Goal: Transaction & Acquisition: Purchase product/service

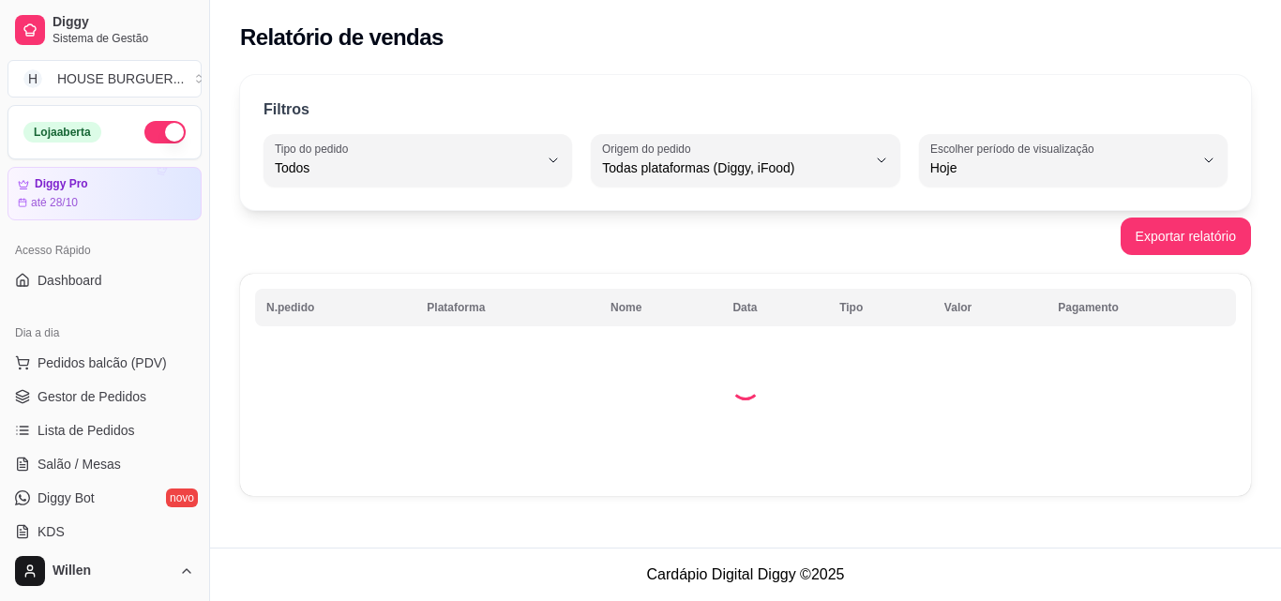
select select "ALL"
select select "0"
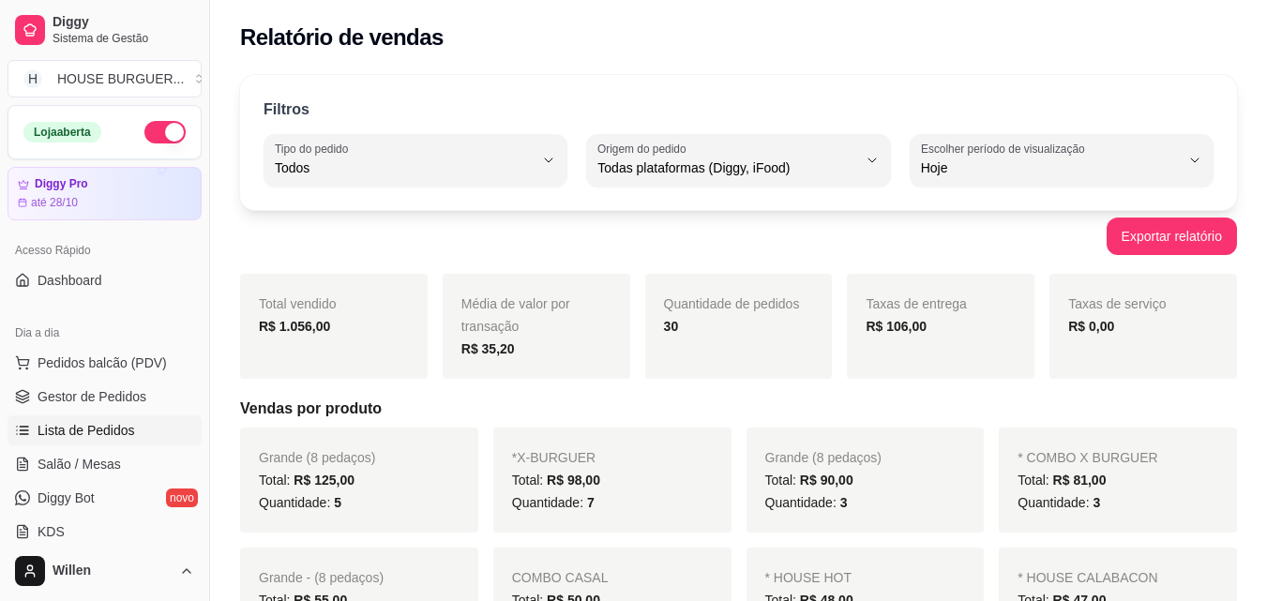
click at [128, 420] on link "Lista de Pedidos" at bounding box center [105, 430] width 194 height 30
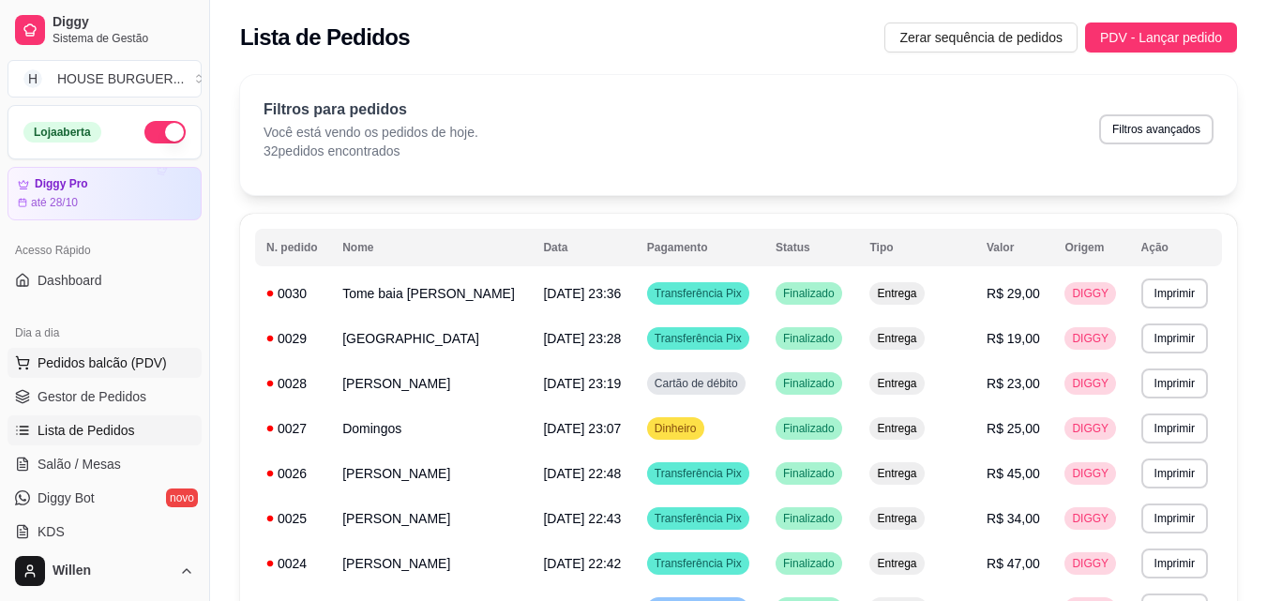
click at [41, 353] on button "Pedidos balcão (PDV)" at bounding box center [105, 363] width 194 height 30
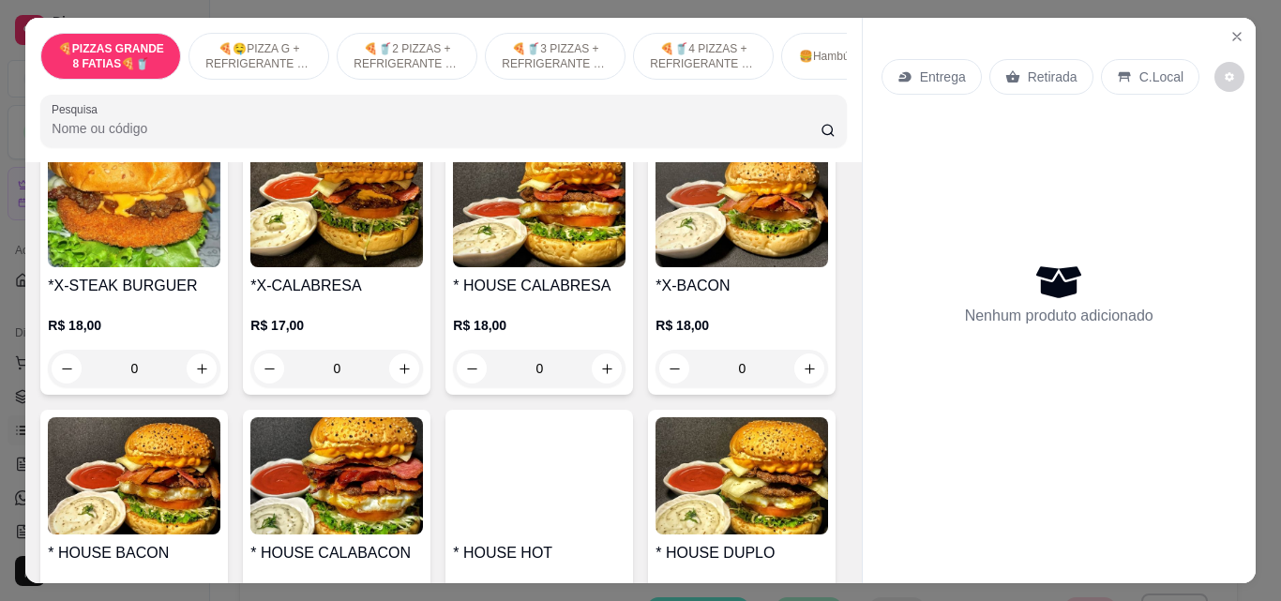
scroll to position [1875, 0]
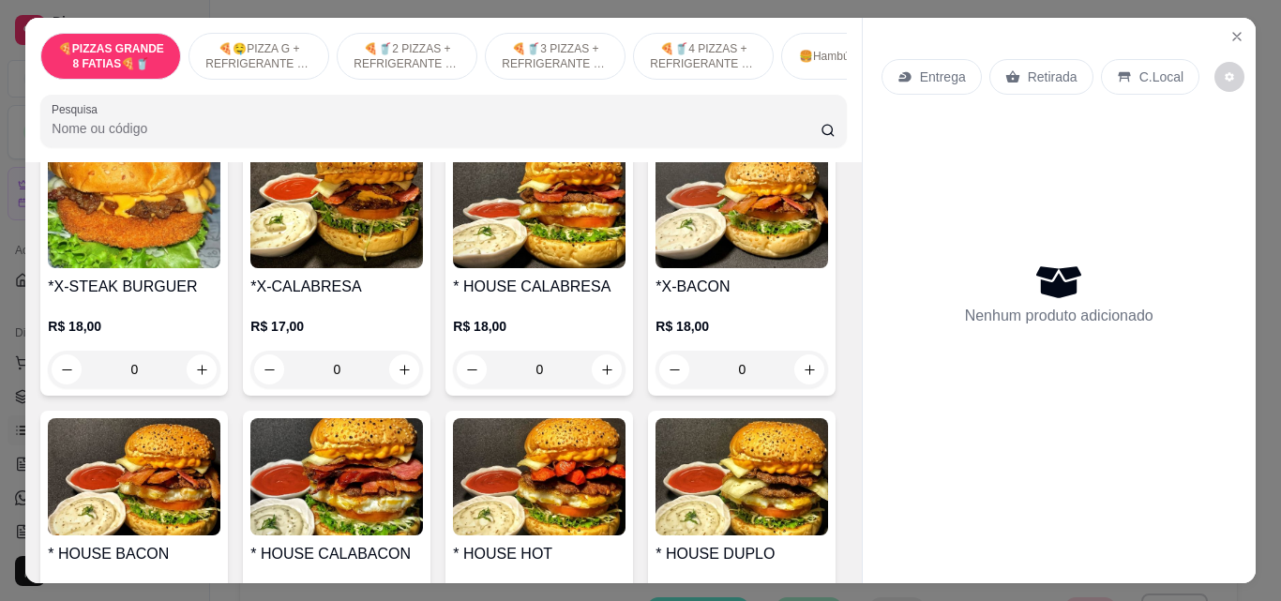
click at [220, 376] on div "0" at bounding box center [134, 370] width 173 height 38
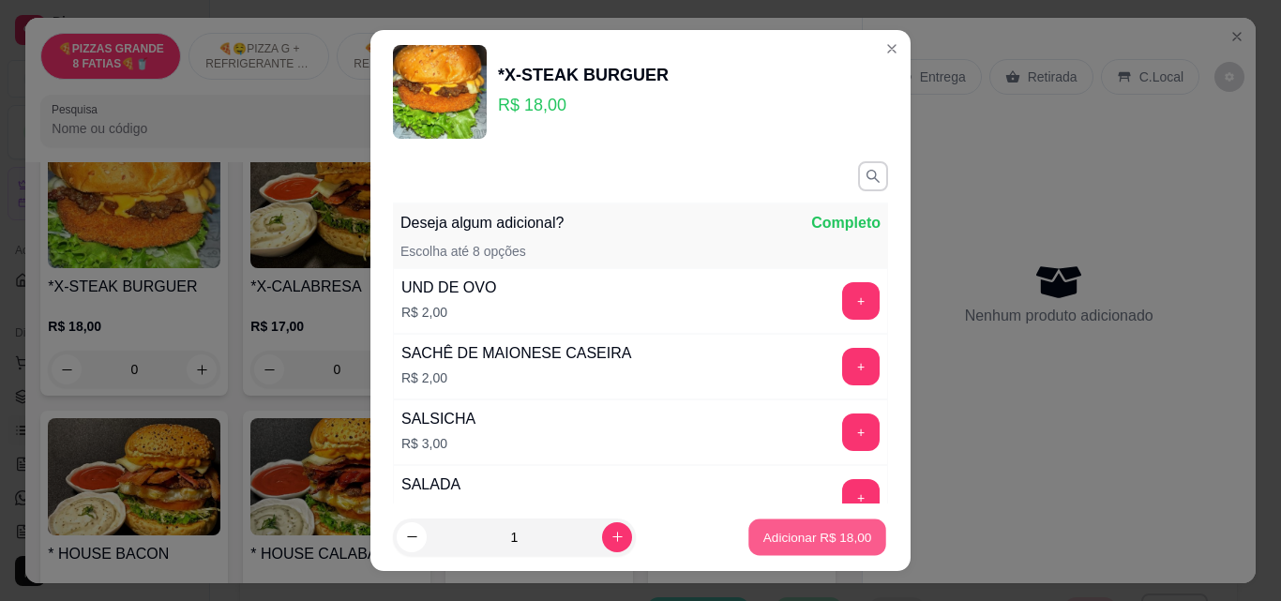
click at [763, 541] on p "Adicionar R$ 18,00" at bounding box center [817, 537] width 109 height 18
type input "1"
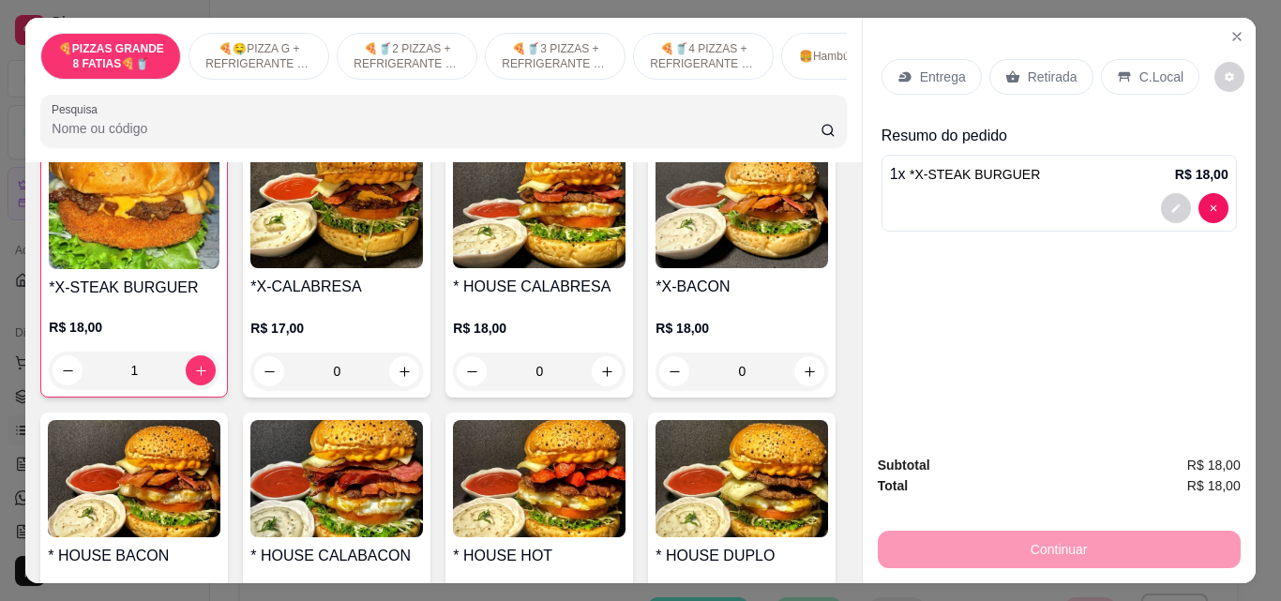
click at [1105, 69] on div "C.Local" at bounding box center [1150, 77] width 98 height 36
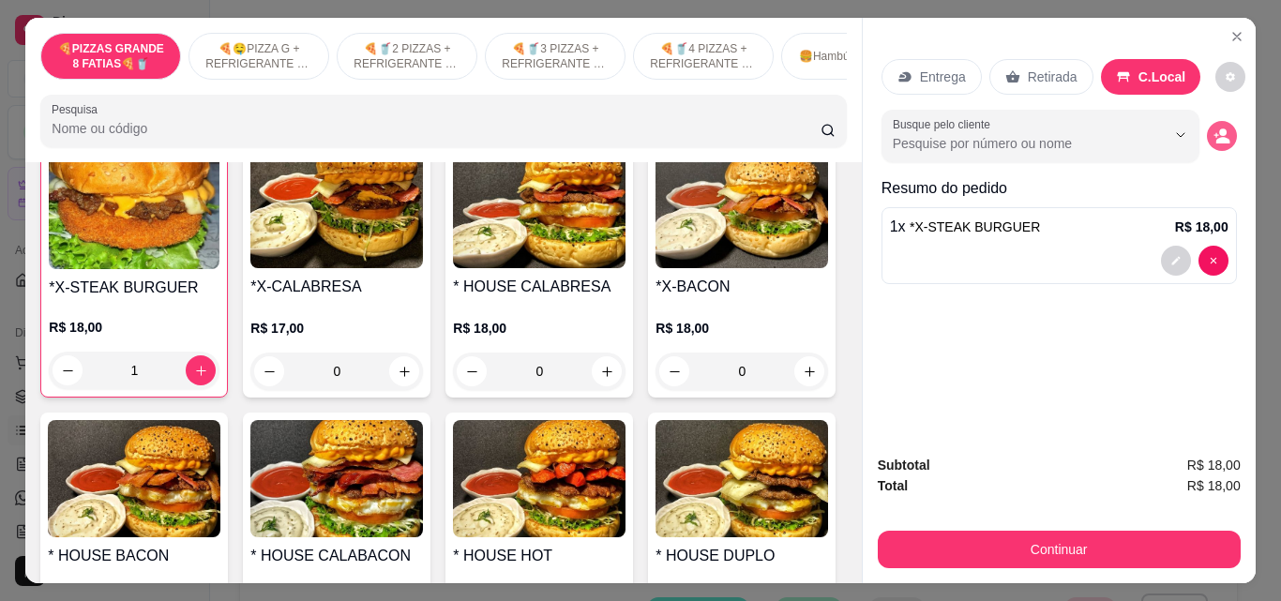
click at [1213, 128] on icon "decrease-product-quantity" at bounding box center [1221, 136] width 17 height 17
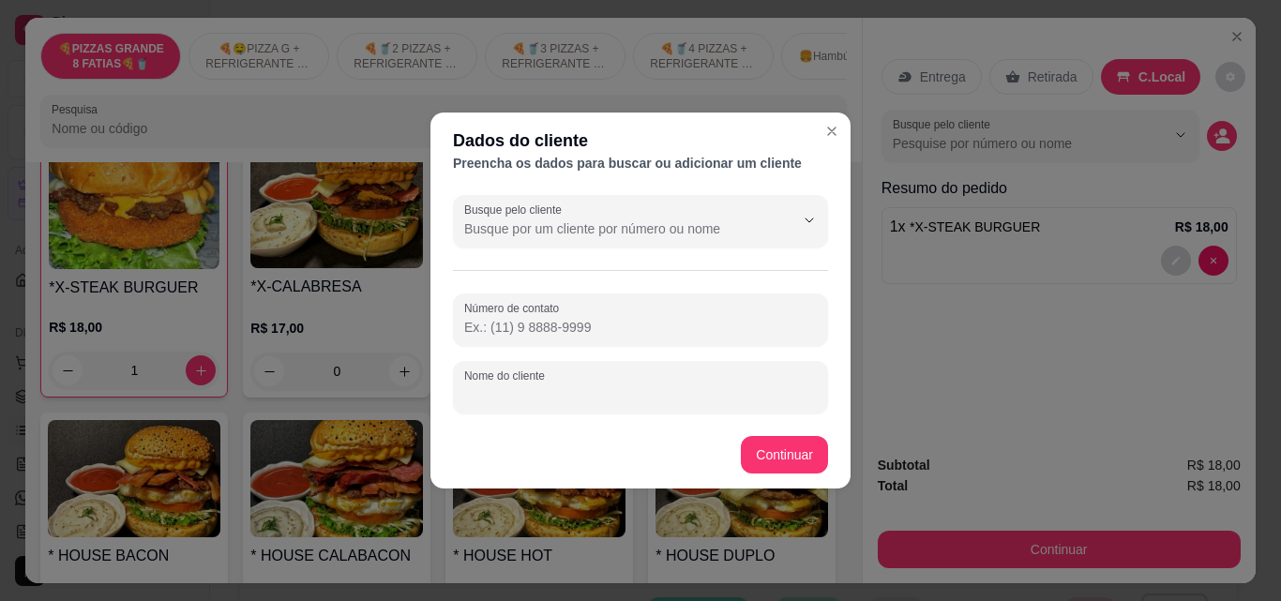
click at [558, 393] on input "Nome do cliente" at bounding box center [640, 394] width 353 height 19
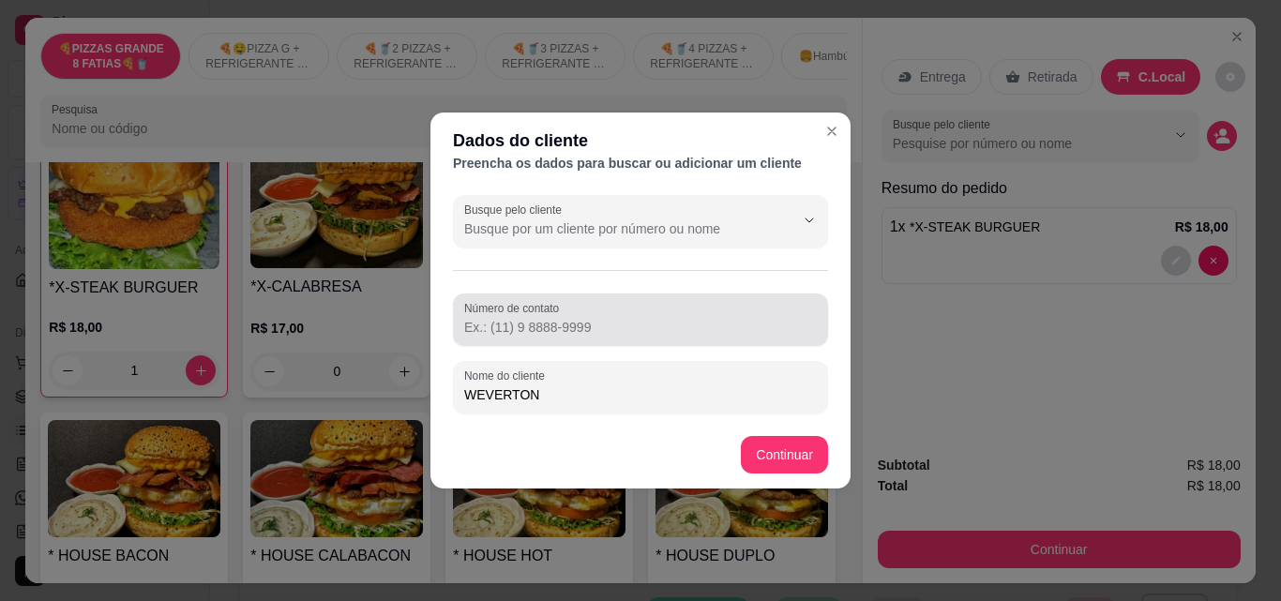
type input "WEVERTON"
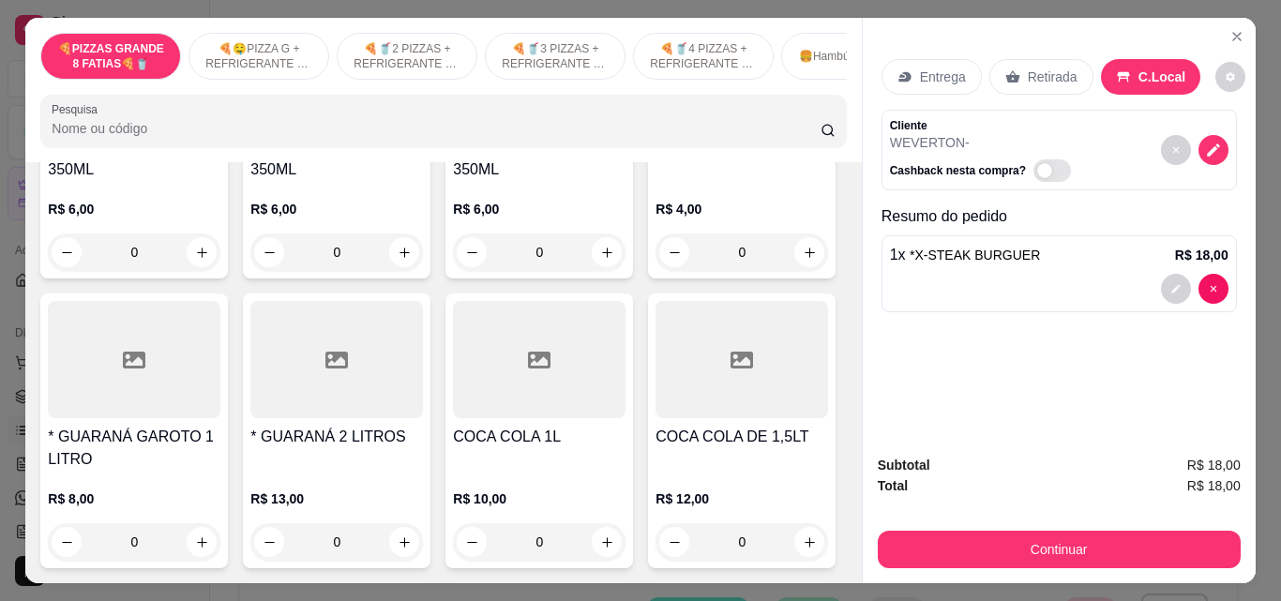
scroll to position [4688, 0]
type input "2"
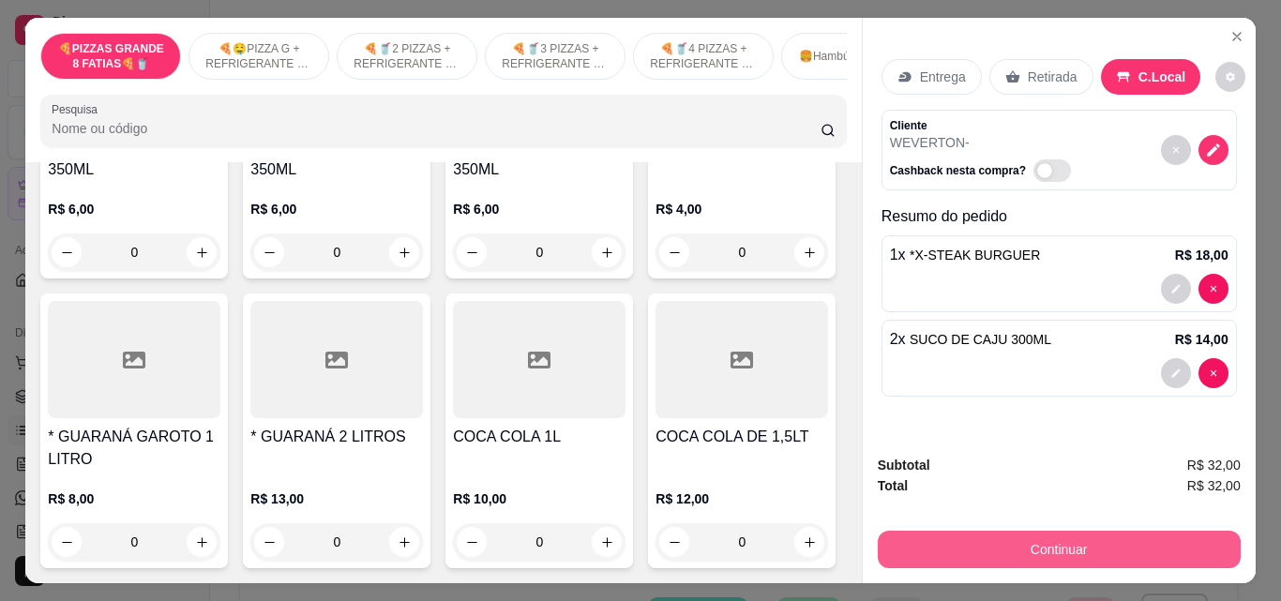
click at [1071, 531] on button "Continuar" at bounding box center [1059, 550] width 363 height 38
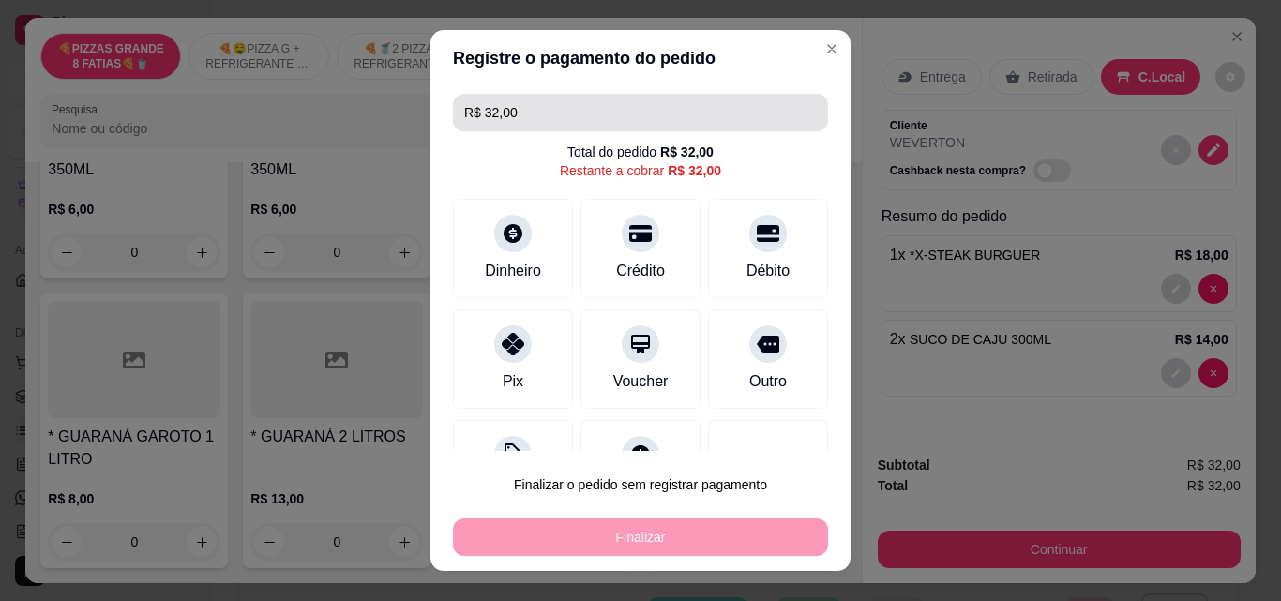
click at [526, 116] on input "R$ 32,00" at bounding box center [640, 113] width 353 height 38
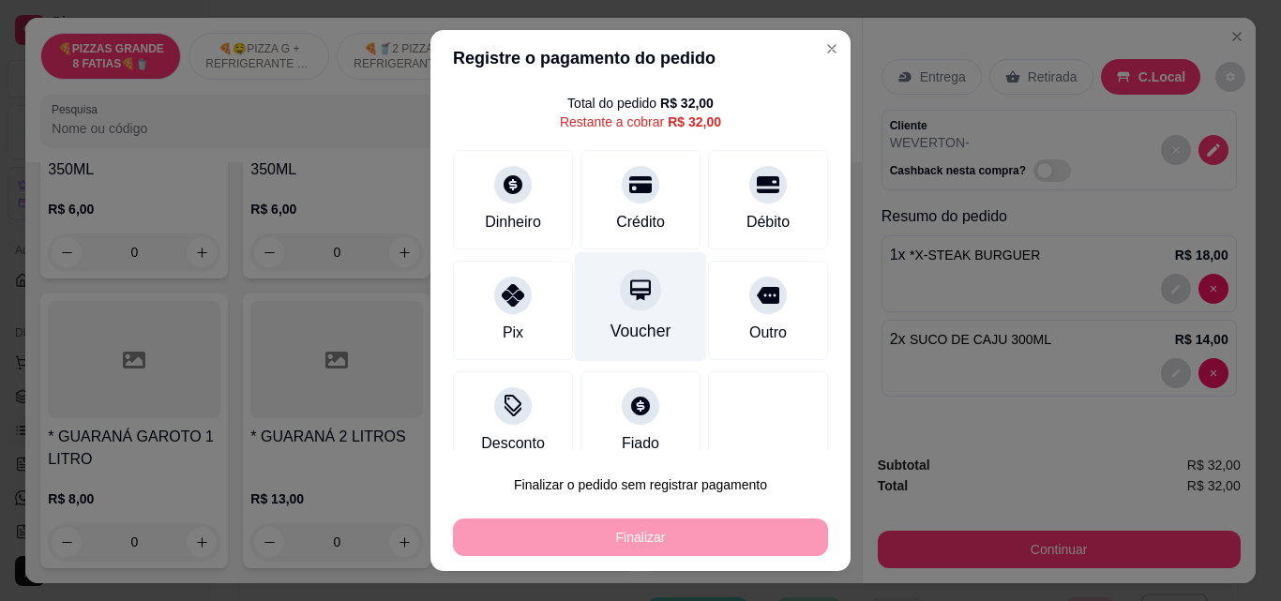
scroll to position [76, 0]
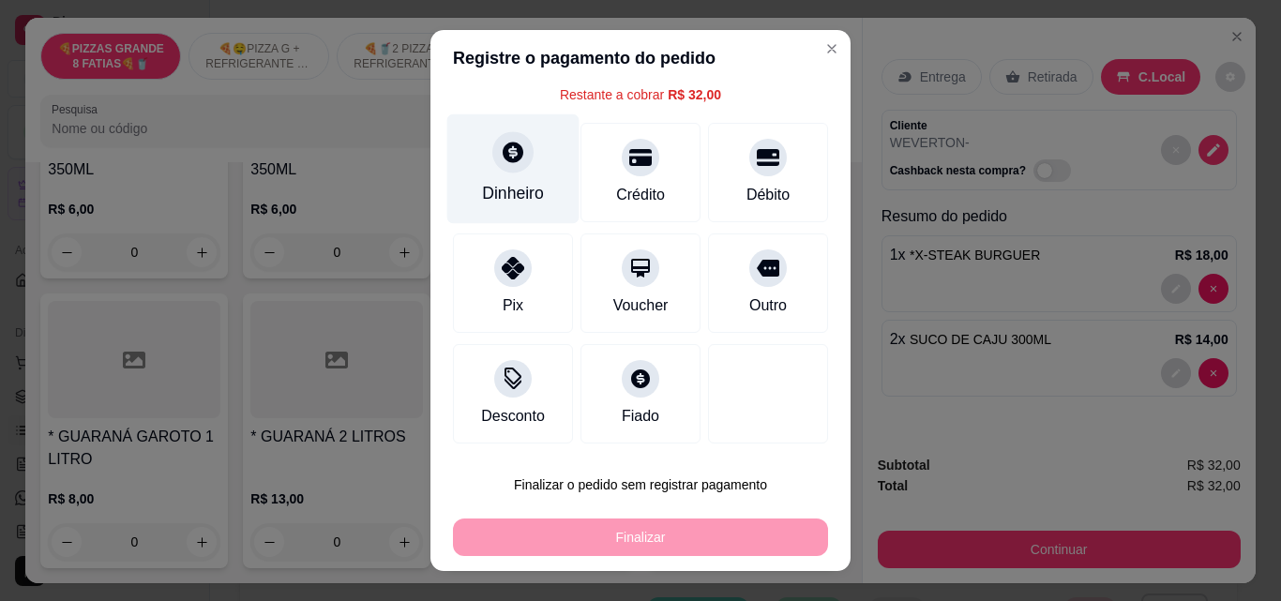
click at [507, 161] on icon at bounding box center [513, 152] width 24 height 24
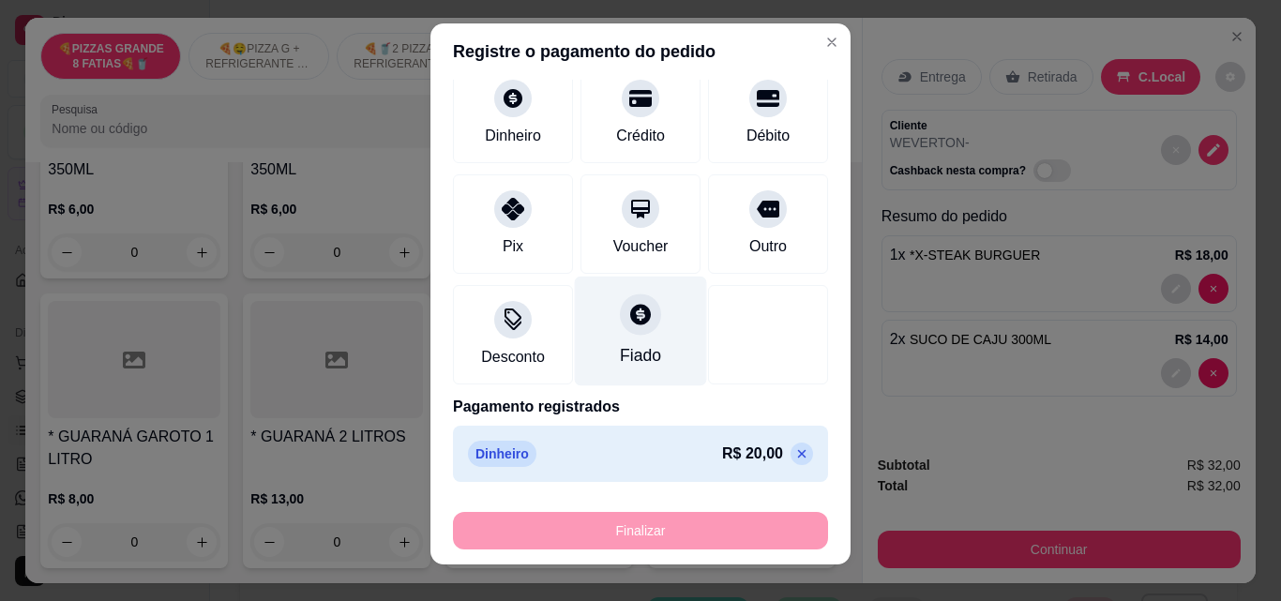
scroll to position [0, 0]
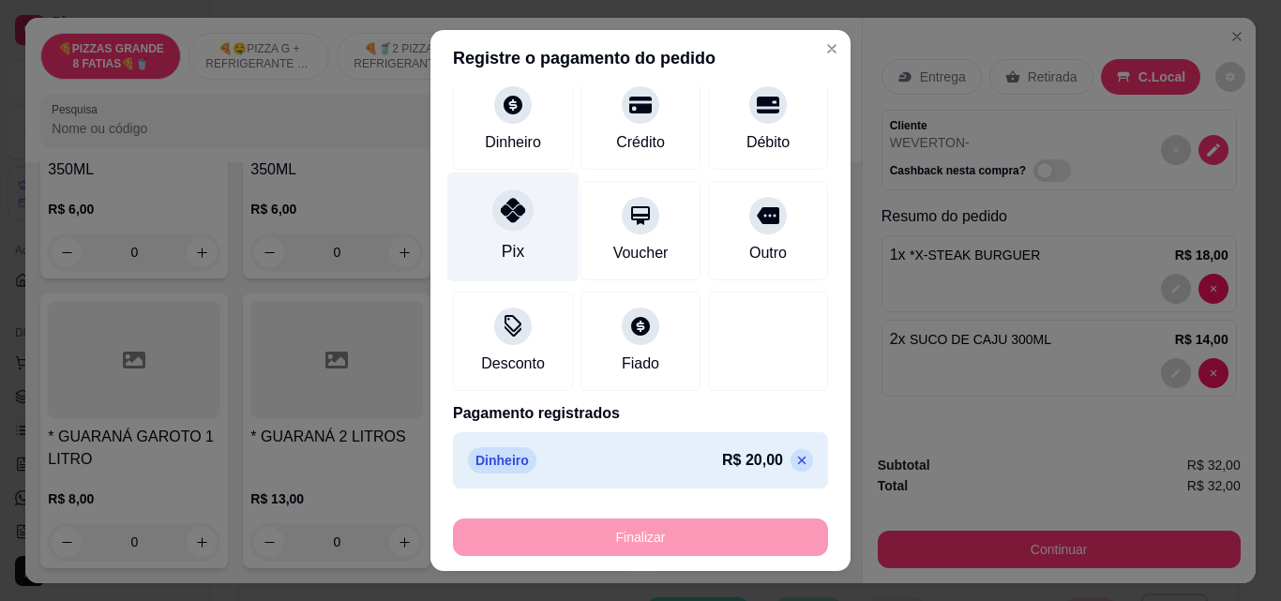
click at [524, 228] on div "Pix" at bounding box center [513, 228] width 132 height 110
type input "R$ 0,00"
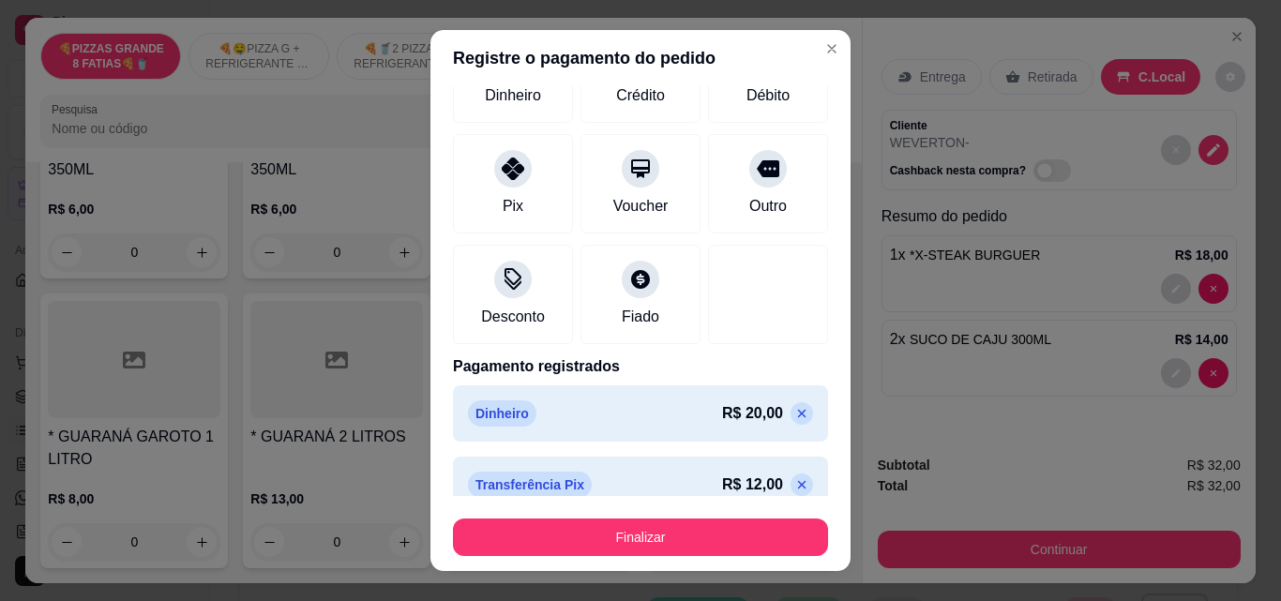
scroll to position [181, 0]
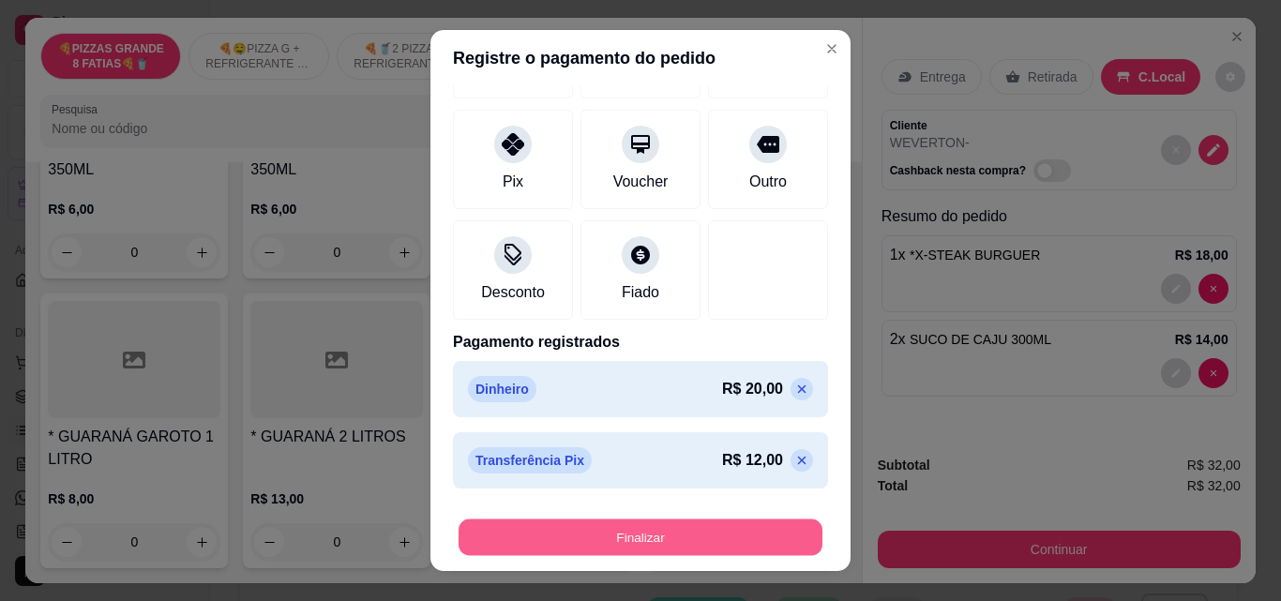
click at [625, 538] on button "Finalizar" at bounding box center [640, 537] width 364 height 37
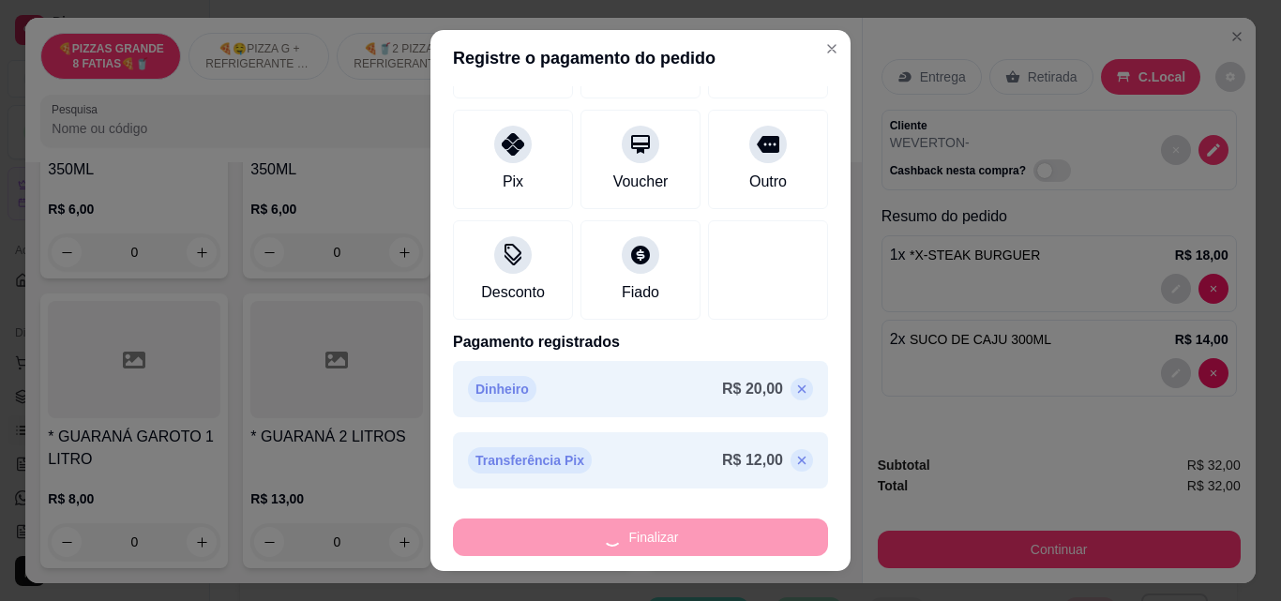
type input "0"
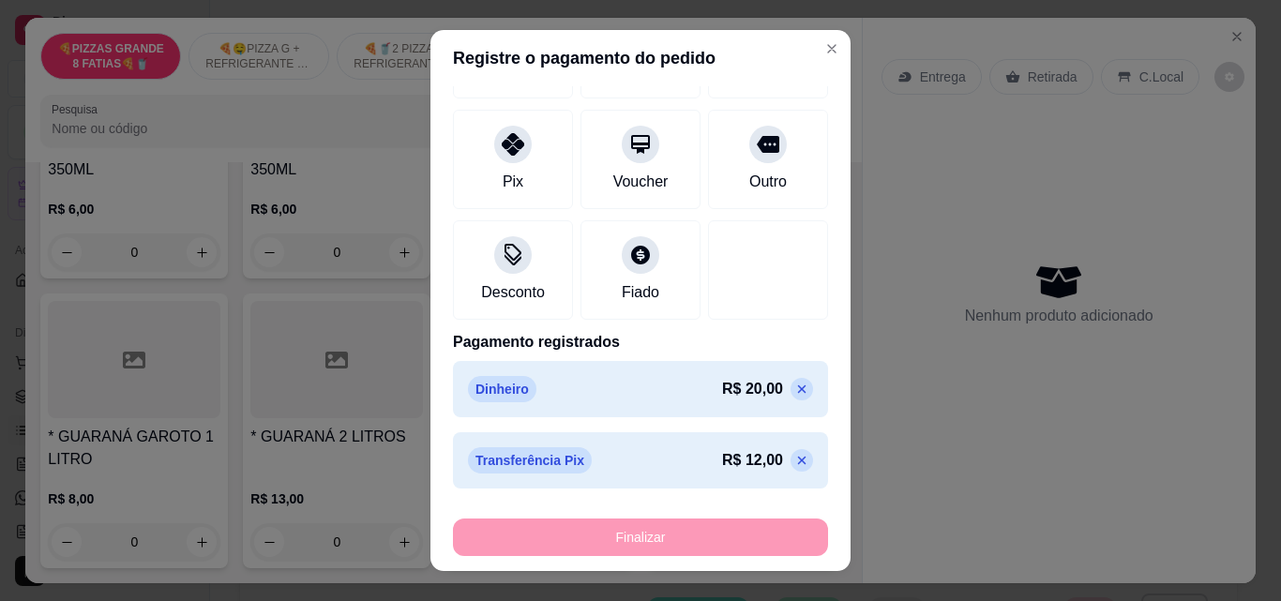
type input "-R$ 32,00"
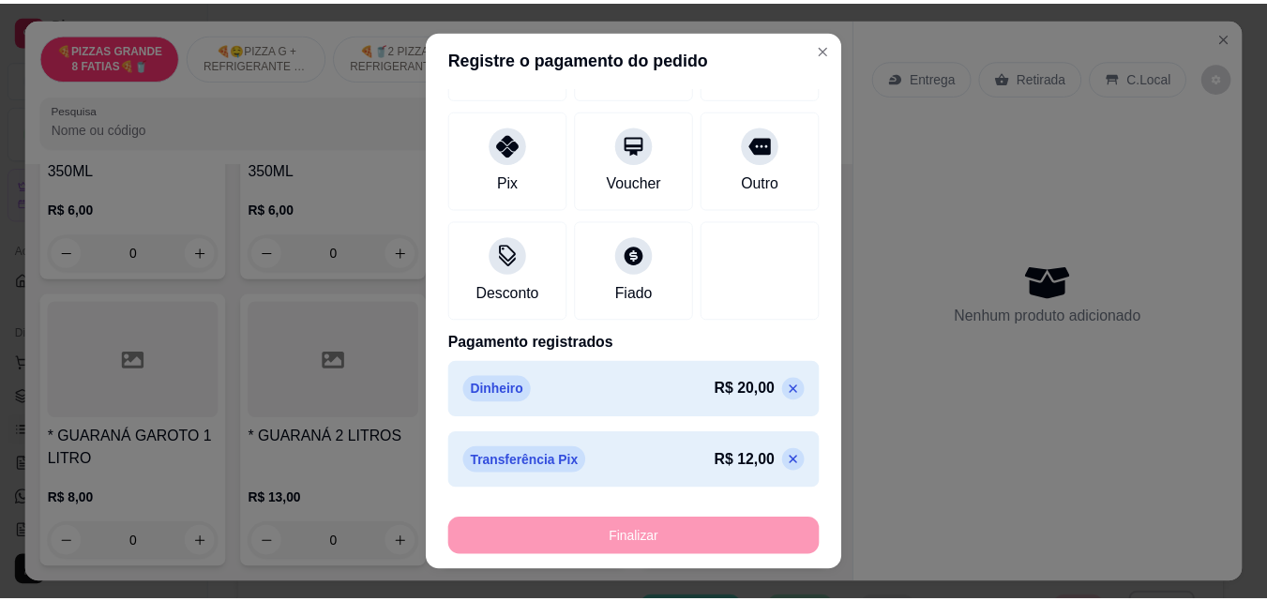
scroll to position [4686, 0]
